Goal: Browse casually: Explore the website without a specific task or goal

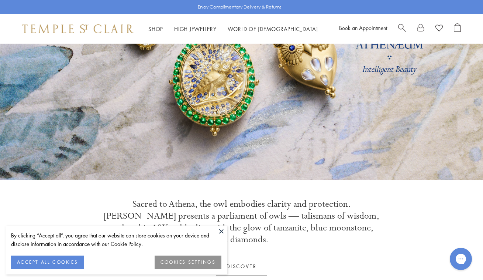
scroll to position [105, 0]
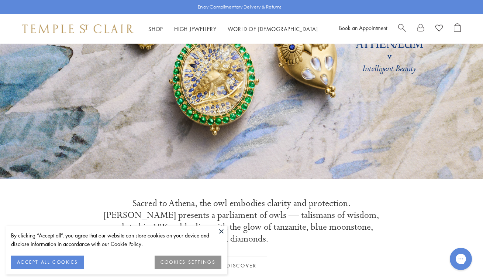
click at [222, 229] on button at bounding box center [221, 230] width 11 height 11
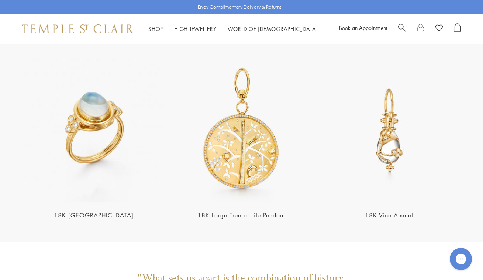
scroll to position [1347, 0]
click at [251, 143] on img at bounding box center [241, 129] width 143 height 143
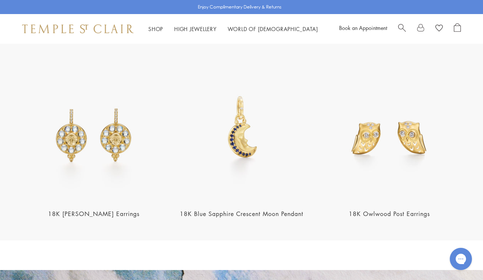
scroll to position [866, 0]
click at [100, 153] on img at bounding box center [93, 129] width 143 height 143
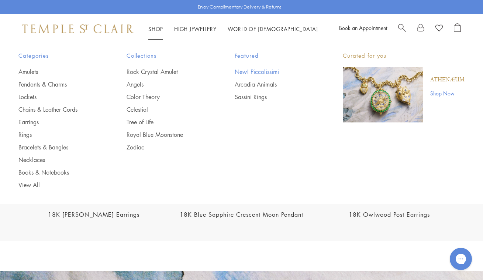
click at [267, 71] on link "New! Piccolissimi" at bounding box center [274, 72] width 79 height 8
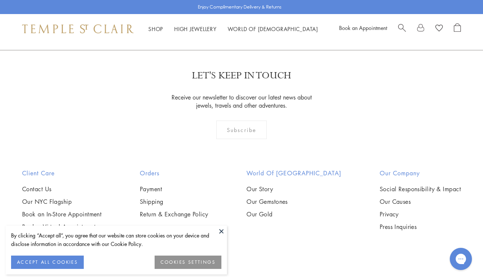
scroll to position [661, 0]
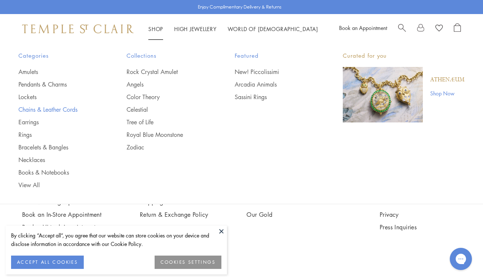
click at [54, 108] on link "Chains & Leather Cords" at bounding box center [57, 109] width 79 height 8
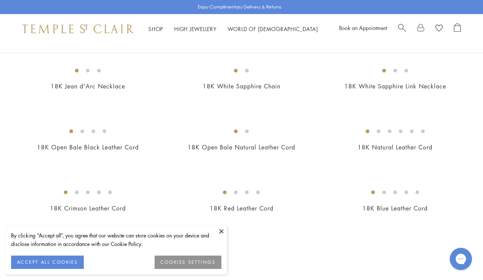
scroll to position [325, 0]
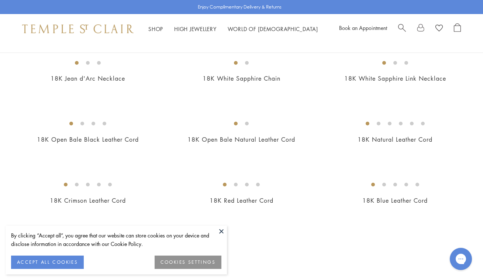
click at [0, 0] on img at bounding box center [0, 0] width 0 height 0
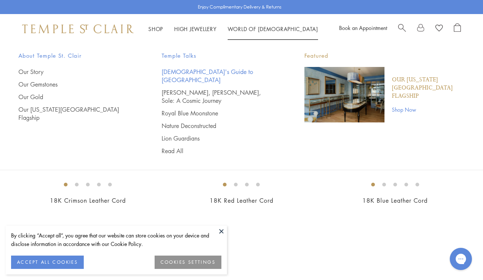
click at [221, 69] on link "[DEMOGRAPHIC_DATA]'s Guide to [GEOGRAPHIC_DATA]" at bounding box center [219, 76] width 114 height 16
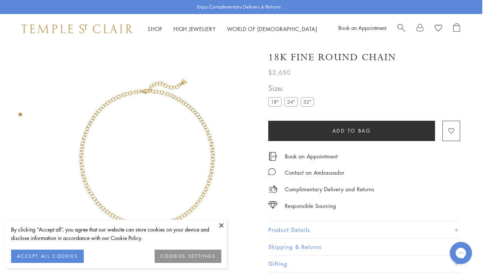
scroll to position [0, 1]
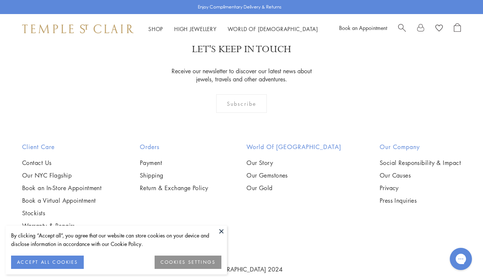
scroll to position [688, 0]
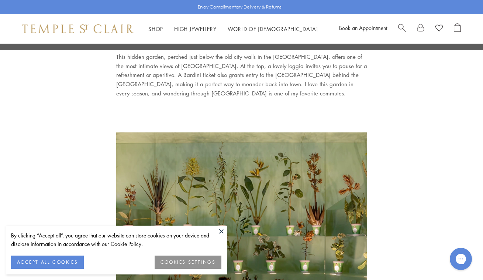
scroll to position [952, 0]
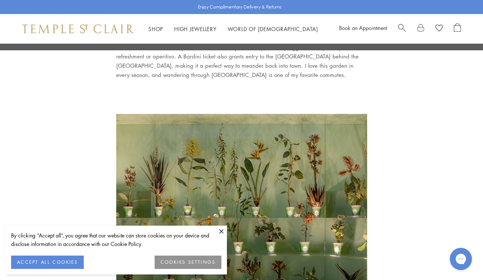
click at [222, 230] on button at bounding box center [221, 230] width 11 height 11
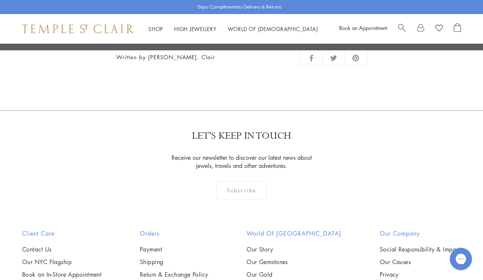
scroll to position [3189, 0]
click at [281, 244] on link "Our Story" at bounding box center [294, 248] width 95 height 8
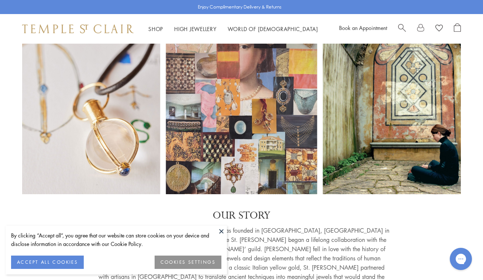
scroll to position [24, 0]
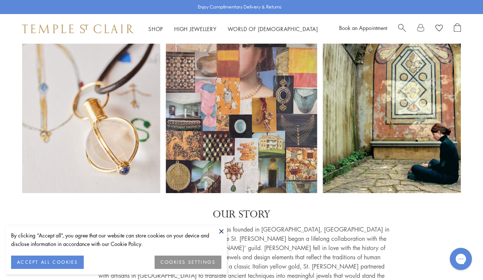
click at [222, 228] on button at bounding box center [221, 230] width 11 height 11
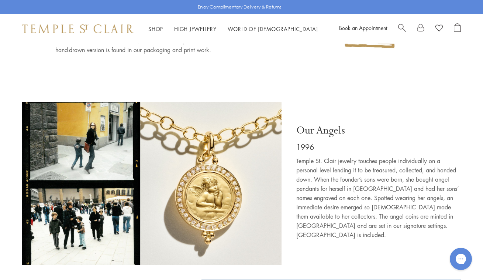
scroll to position [988, 0]
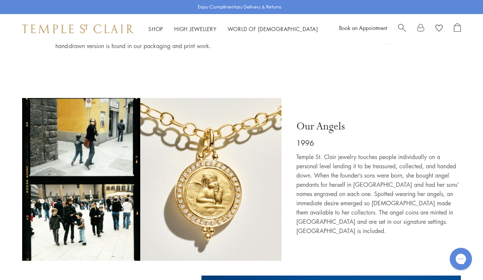
click at [101, 130] on img at bounding box center [152, 179] width 260 height 163
click at [88, 193] on img at bounding box center [152, 179] width 260 height 163
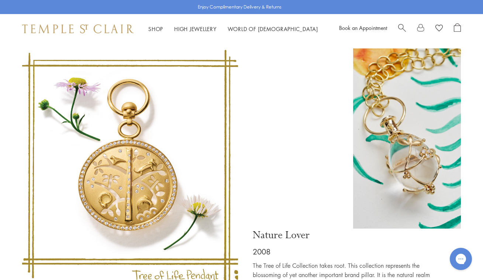
scroll to position [1903, 0]
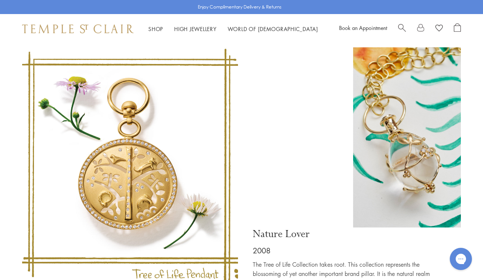
click at [416, 131] on img at bounding box center [407, 137] width 108 height 180
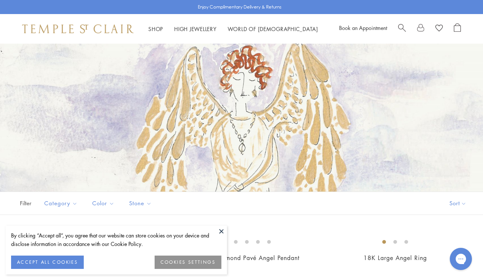
click at [220, 229] on button at bounding box center [221, 230] width 11 height 11
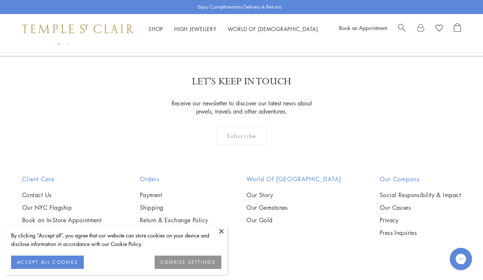
scroll to position [543, 0]
click at [222, 229] on button at bounding box center [221, 230] width 11 height 11
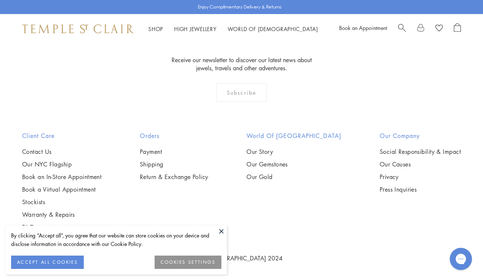
scroll to position [2058, 0]
click at [221, 234] on button at bounding box center [221, 230] width 11 height 11
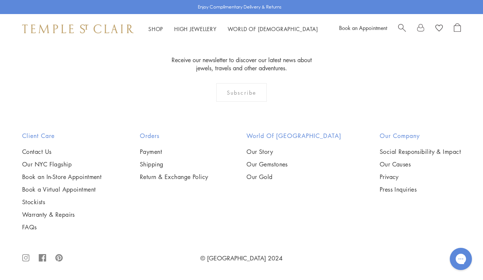
scroll to position [2238, 0]
click at [0, 0] on img at bounding box center [0, 0] width 0 height 0
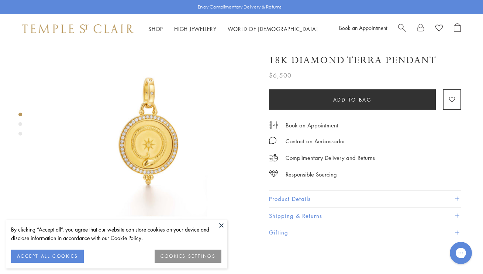
scroll to position [21, 0]
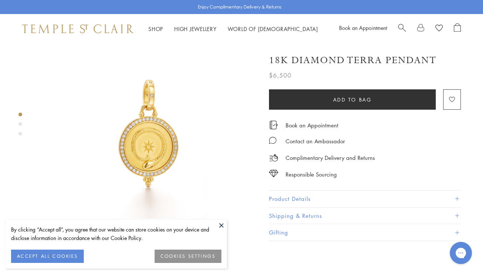
click at [220, 225] on button at bounding box center [221, 225] width 11 height 11
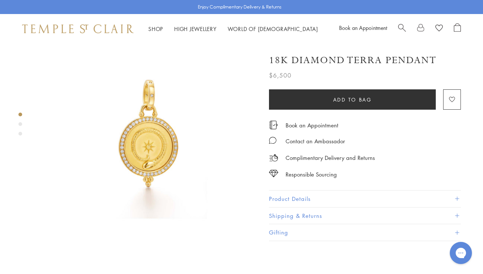
scroll to position [23, 0]
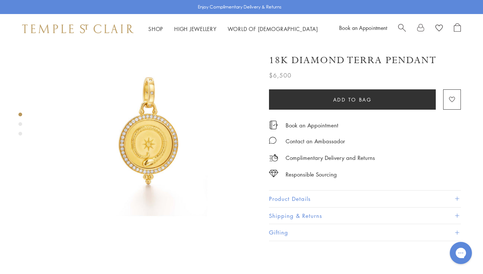
click at [154, 128] on img at bounding box center [147, 130] width 221 height 221
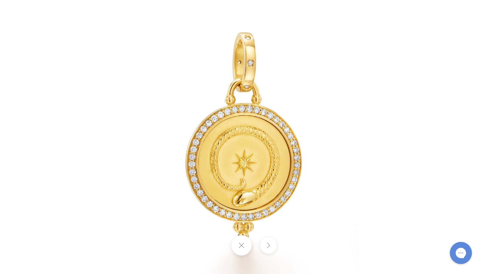
click at [268, 243] on button at bounding box center [268, 245] width 17 height 17
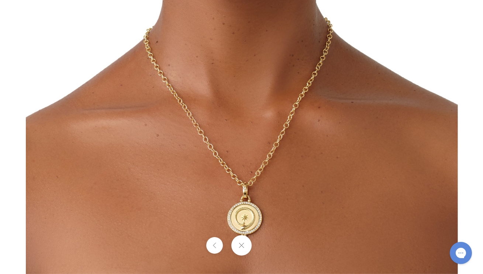
click at [216, 243] on button at bounding box center [214, 245] width 17 height 17
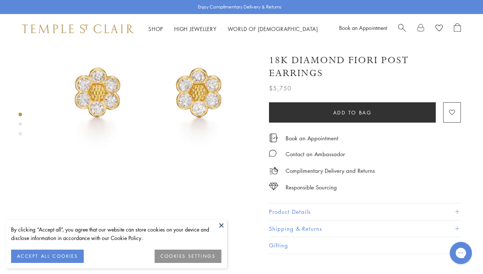
scroll to position [62, 0]
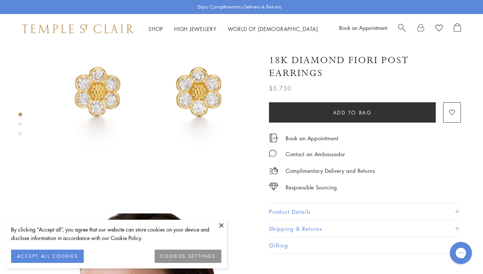
click at [222, 224] on button at bounding box center [221, 225] width 11 height 11
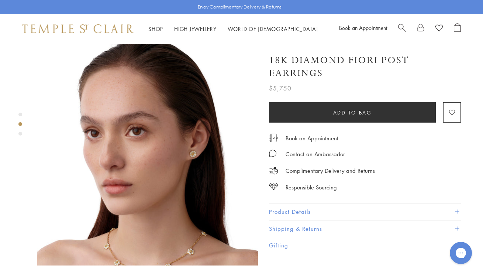
scroll to position [233, 0]
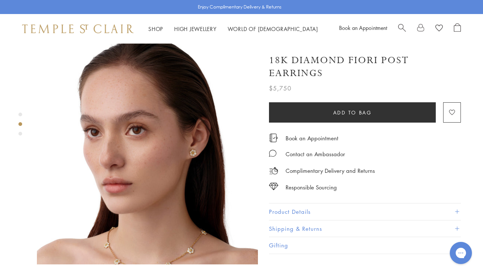
click at [178, 139] on img at bounding box center [147, 153] width 221 height 221
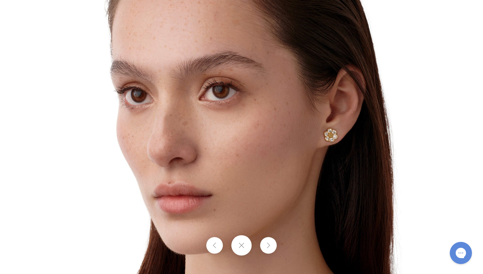
click at [322, 152] on img at bounding box center [242, 137] width 432 height 432
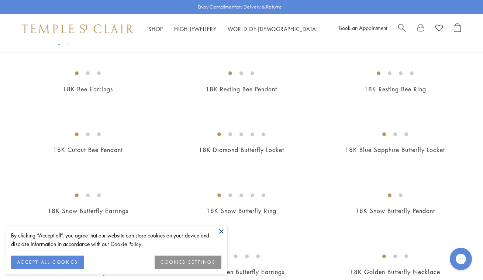
scroll to position [197, 0]
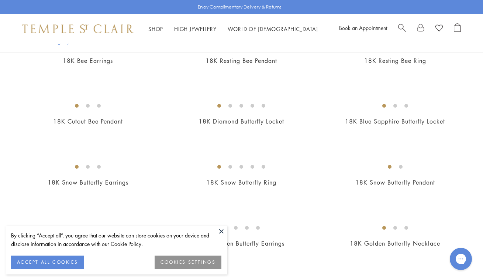
click at [61, 261] on button "ACCEPT ALL COOKIES" at bounding box center [47, 261] width 73 height 13
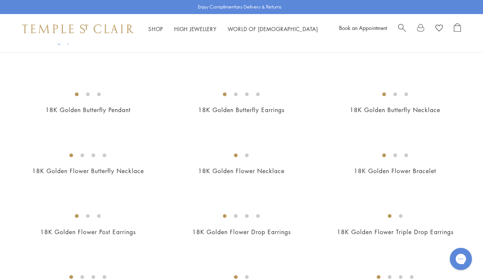
scroll to position [331, 0]
click at [0, 0] on img at bounding box center [0, 0] width 0 height 0
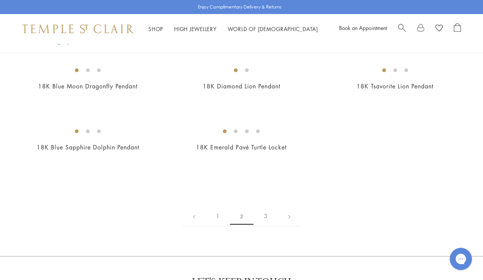
scroll to position [1086, 0]
click at [0, 0] on img at bounding box center [0, 0] width 0 height 0
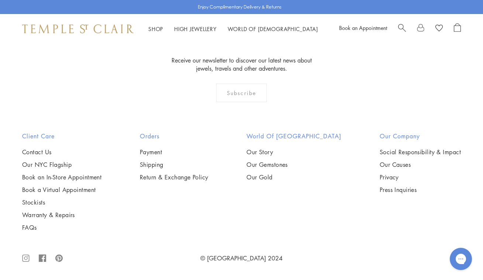
scroll to position [2219, 0]
click at [0, 0] on img at bounding box center [0, 0] width 0 height 0
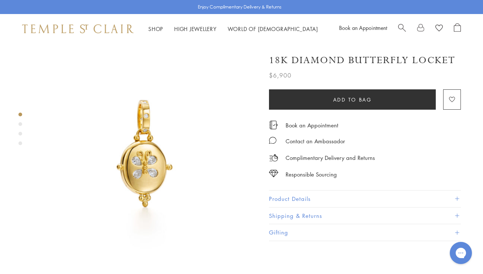
click at [143, 166] on img at bounding box center [147, 154] width 221 height 221
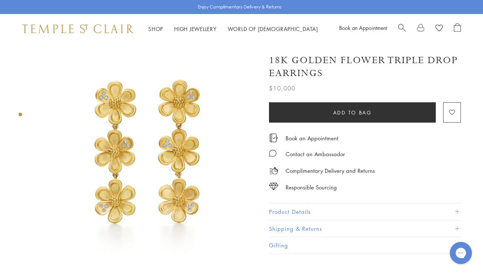
click at [176, 95] on img at bounding box center [147, 154] width 221 height 221
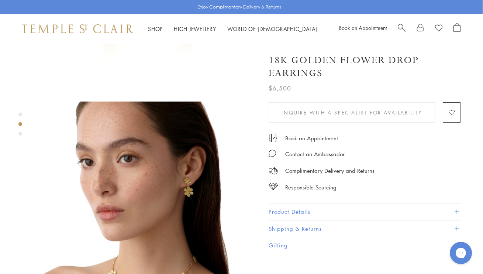
scroll to position [201, 0]
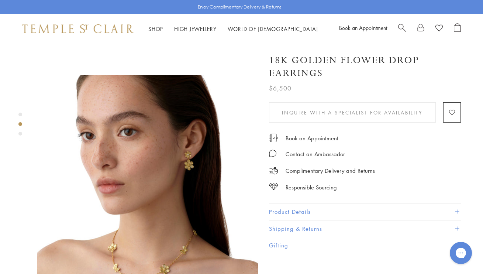
click at [164, 165] on img at bounding box center [147, 185] width 221 height 221
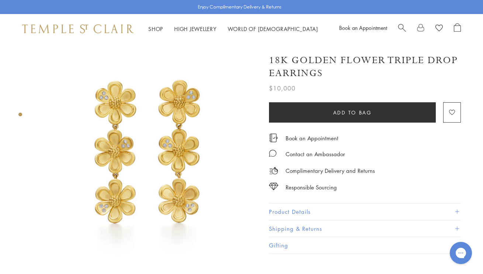
click at [179, 133] on img at bounding box center [147, 154] width 221 height 221
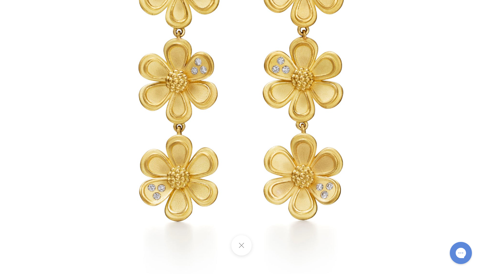
click at [242, 244] on button at bounding box center [242, 245] width 20 height 20
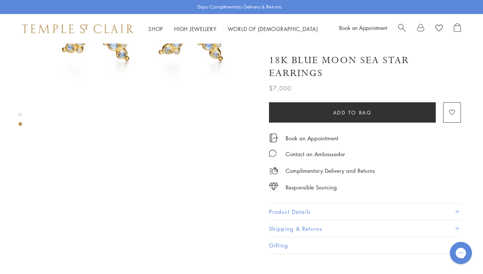
scroll to position [141, 0]
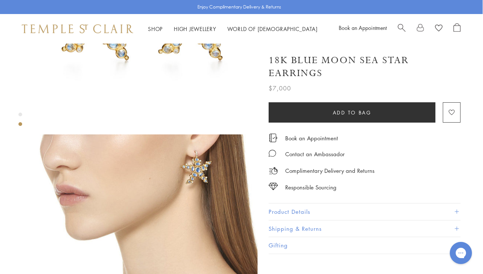
click at [196, 148] on img at bounding box center [147, 244] width 221 height 221
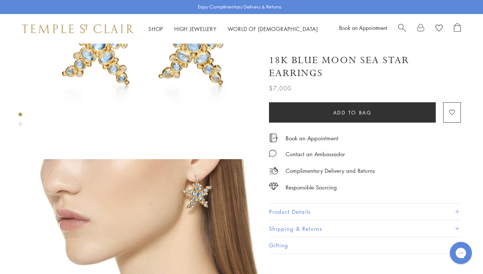
scroll to position [127, 0]
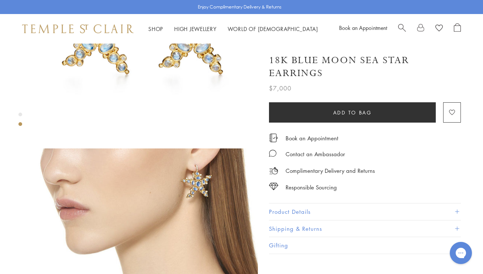
click at [208, 179] on img at bounding box center [147, 258] width 221 height 221
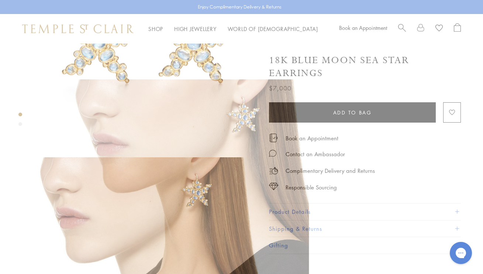
scroll to position [119, 1]
